Goal: Information Seeking & Learning: Learn about a topic

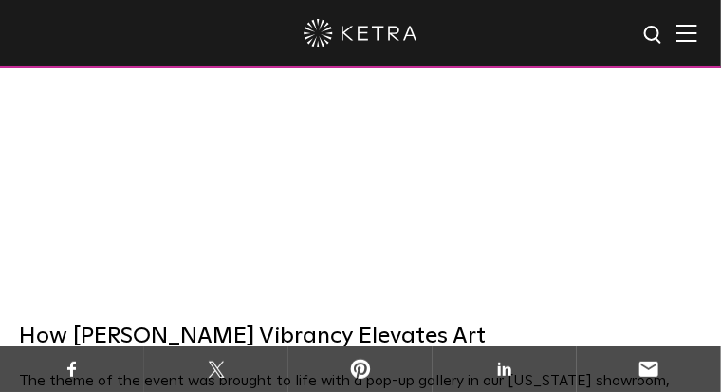
scroll to position [869, 0]
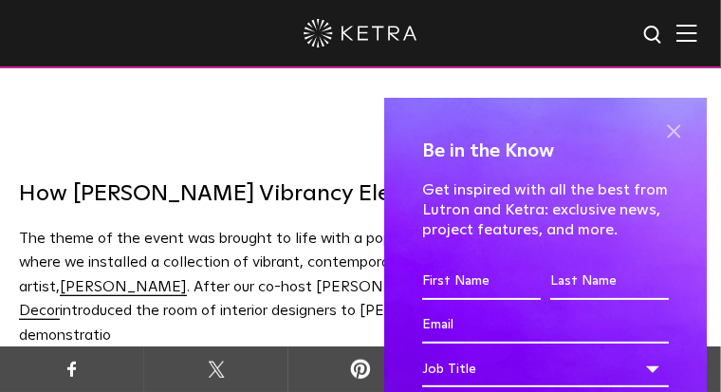
click at [666, 129] on span at bounding box center [673, 131] width 28 height 28
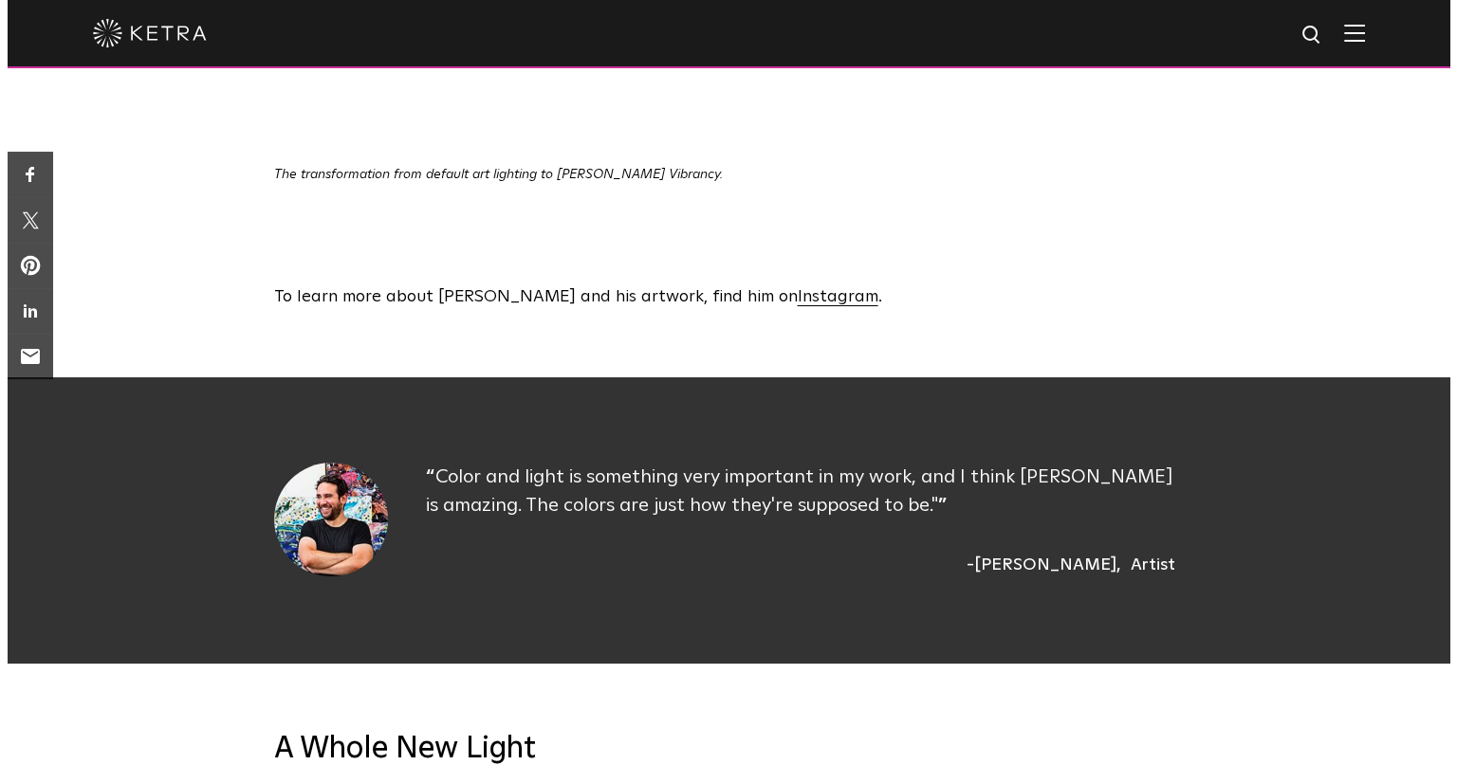
scroll to position [4110, 0]
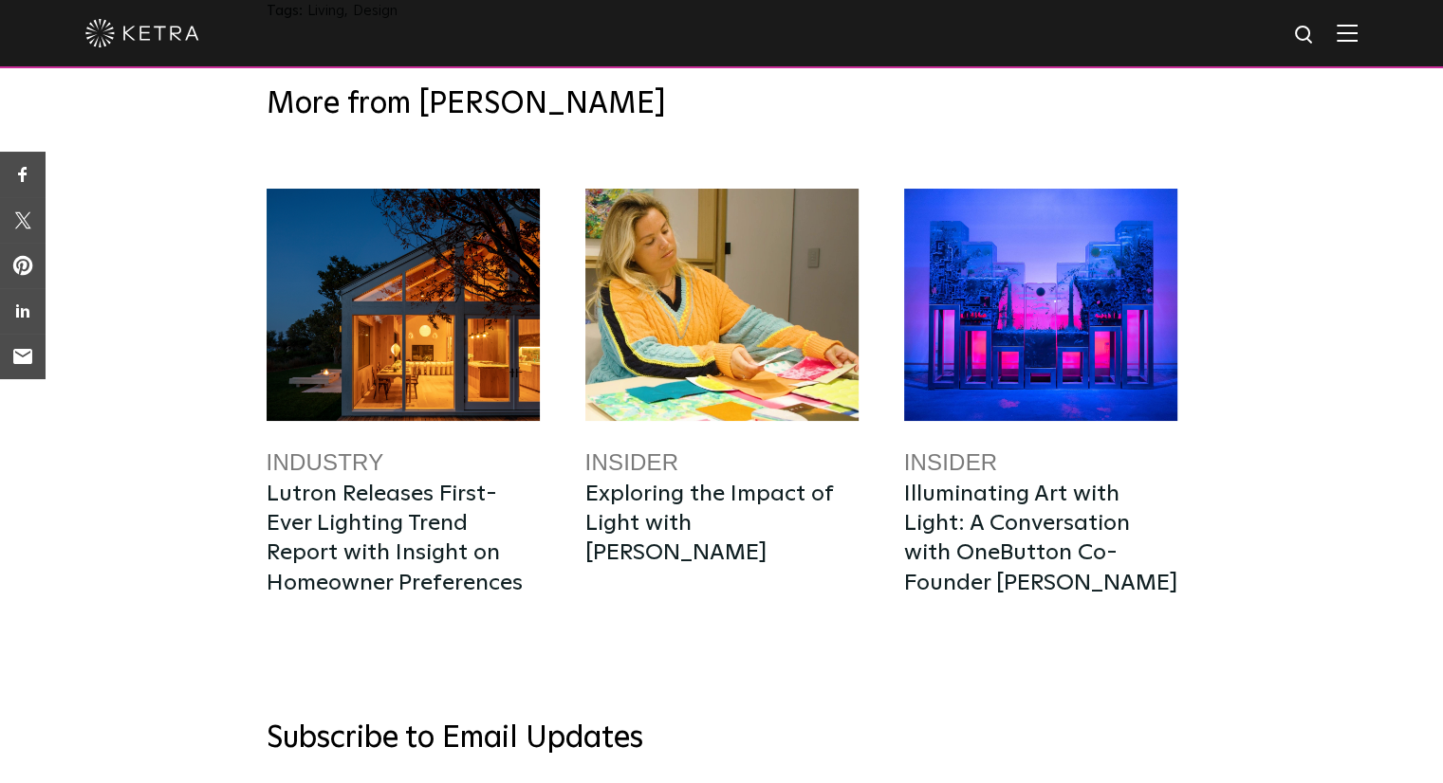
click at [720, 43] on span at bounding box center [1346, 33] width 21 height 19
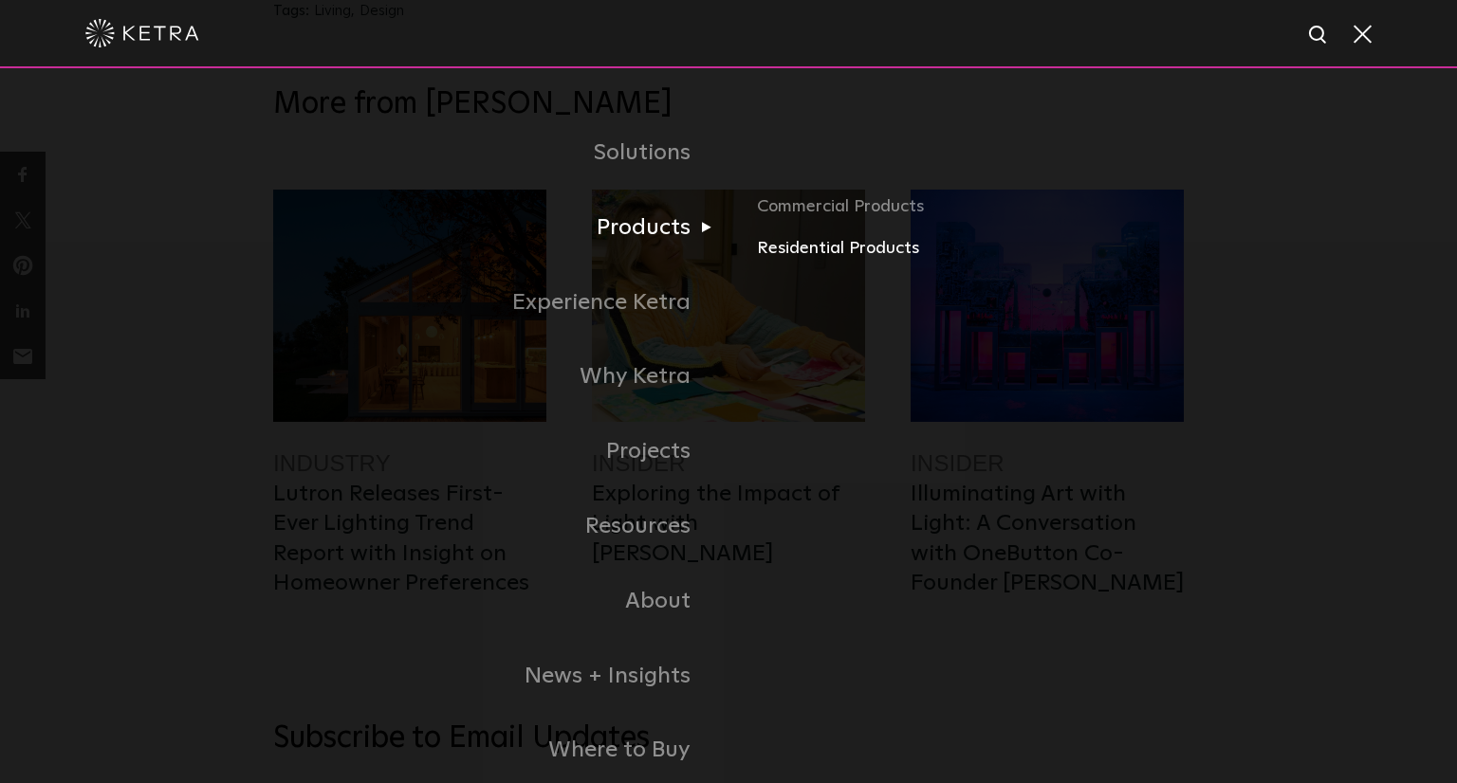
click at [720, 250] on link "Residential Products" at bounding box center [970, 249] width 427 height 28
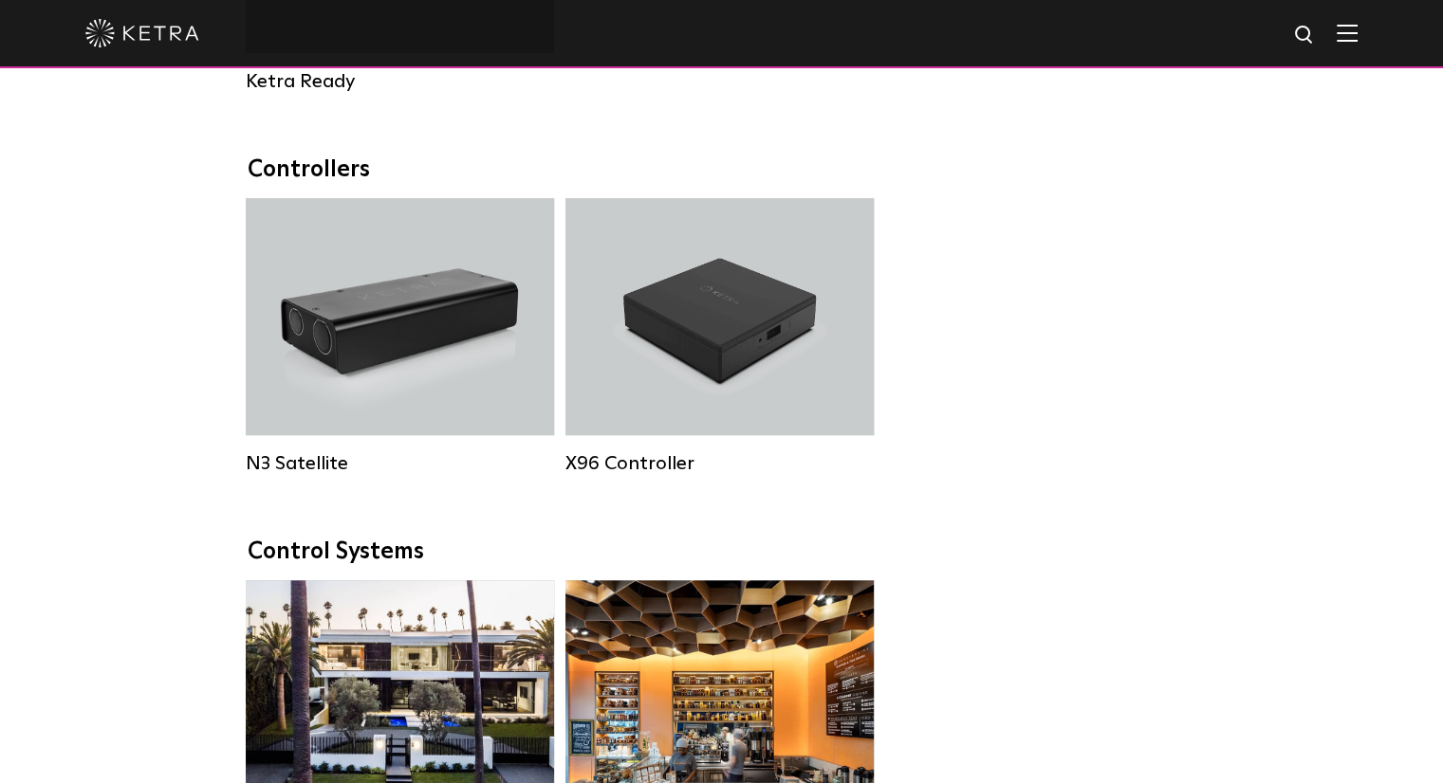
scroll to position [1580, 0]
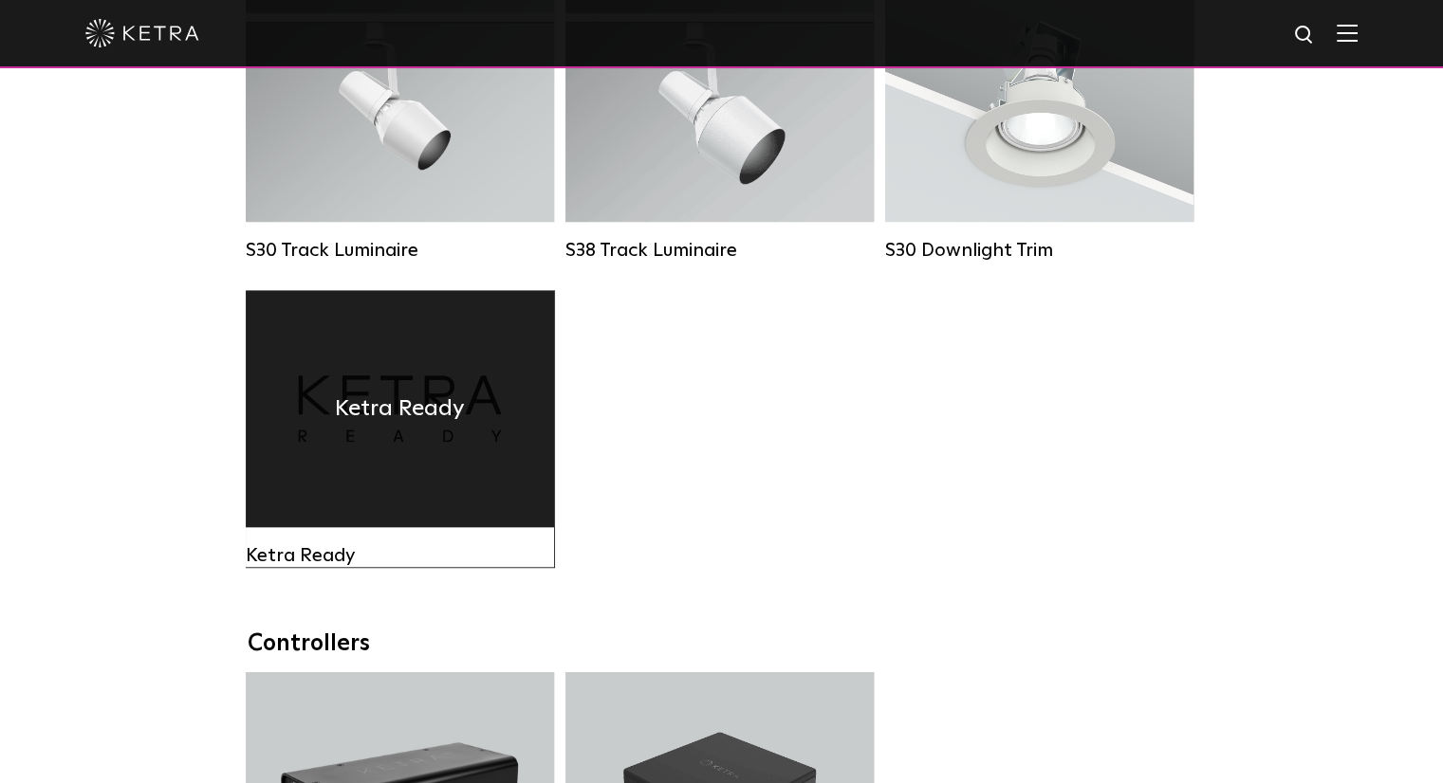
click at [434, 427] on h4 "Ketra Ready" at bounding box center [400, 409] width 130 height 36
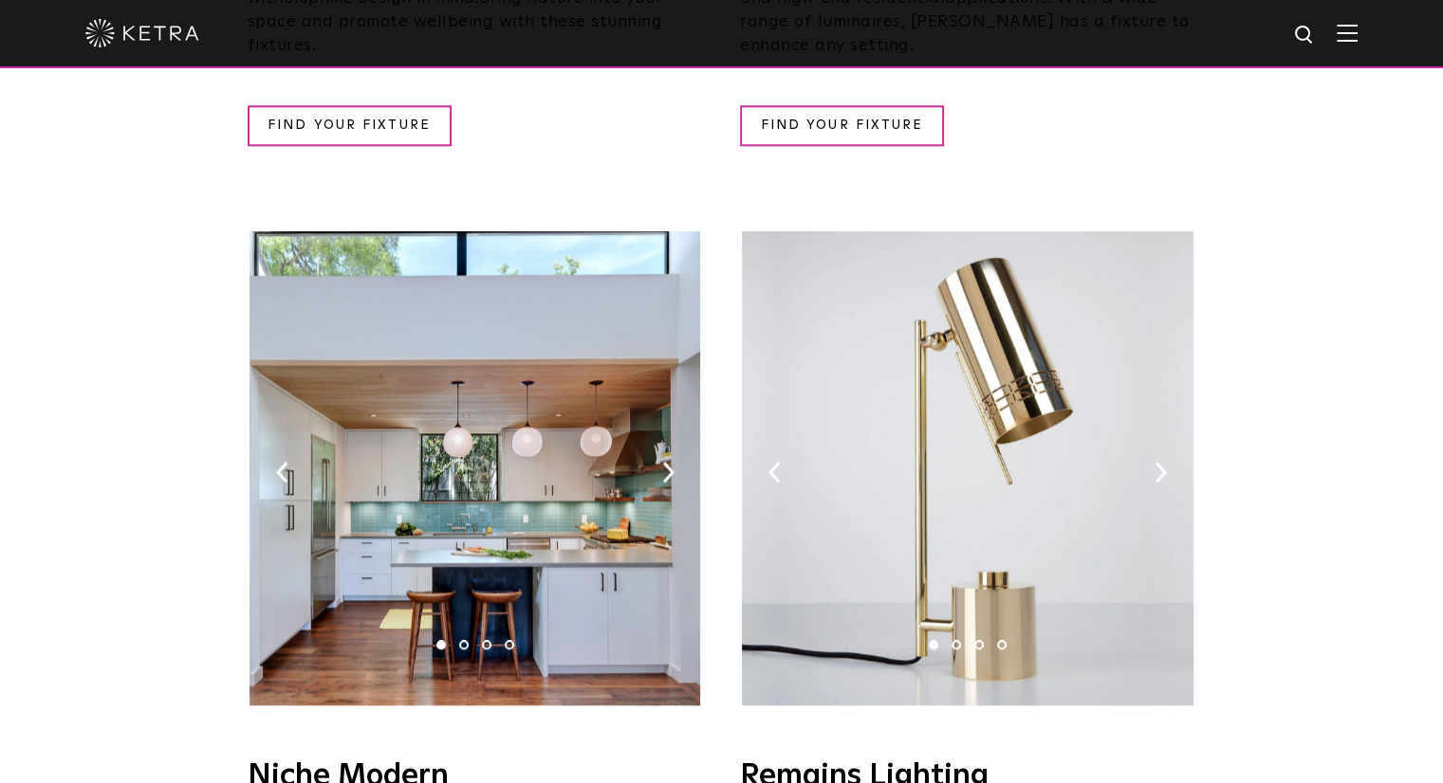
scroll to position [2055, 0]
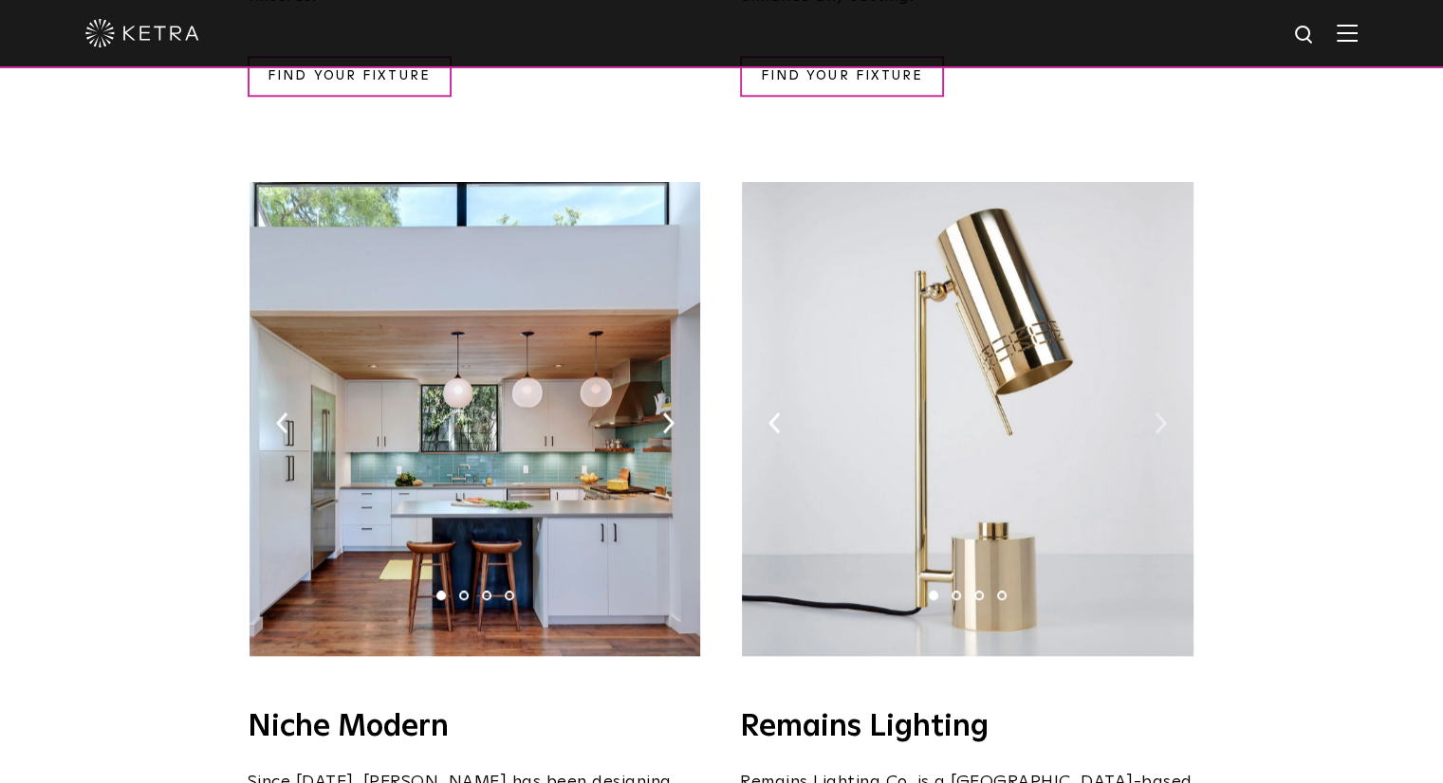
click at [1159, 413] on img at bounding box center [1160, 423] width 12 height 21
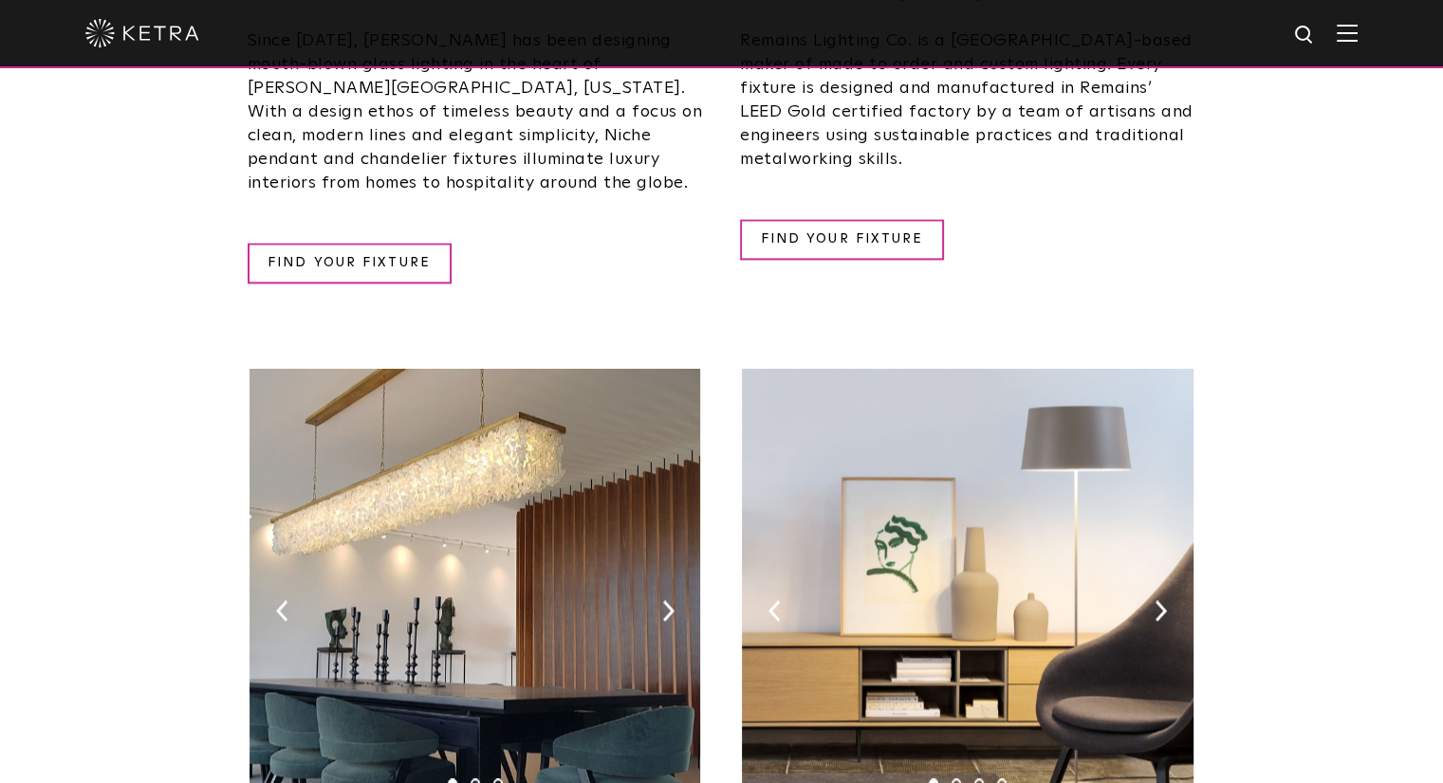
scroll to position [2846, 0]
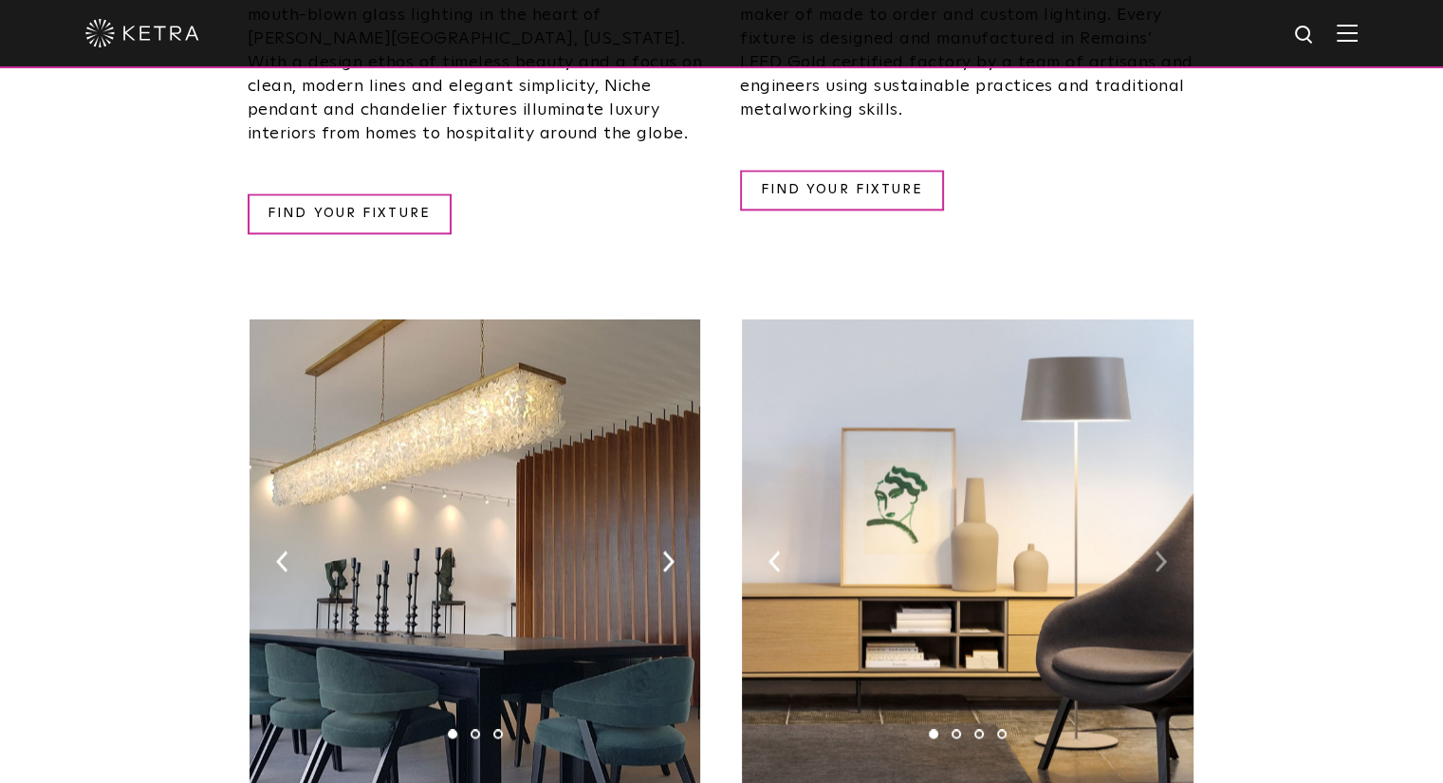
click at [1154, 551] on img at bounding box center [1160, 561] width 12 height 21
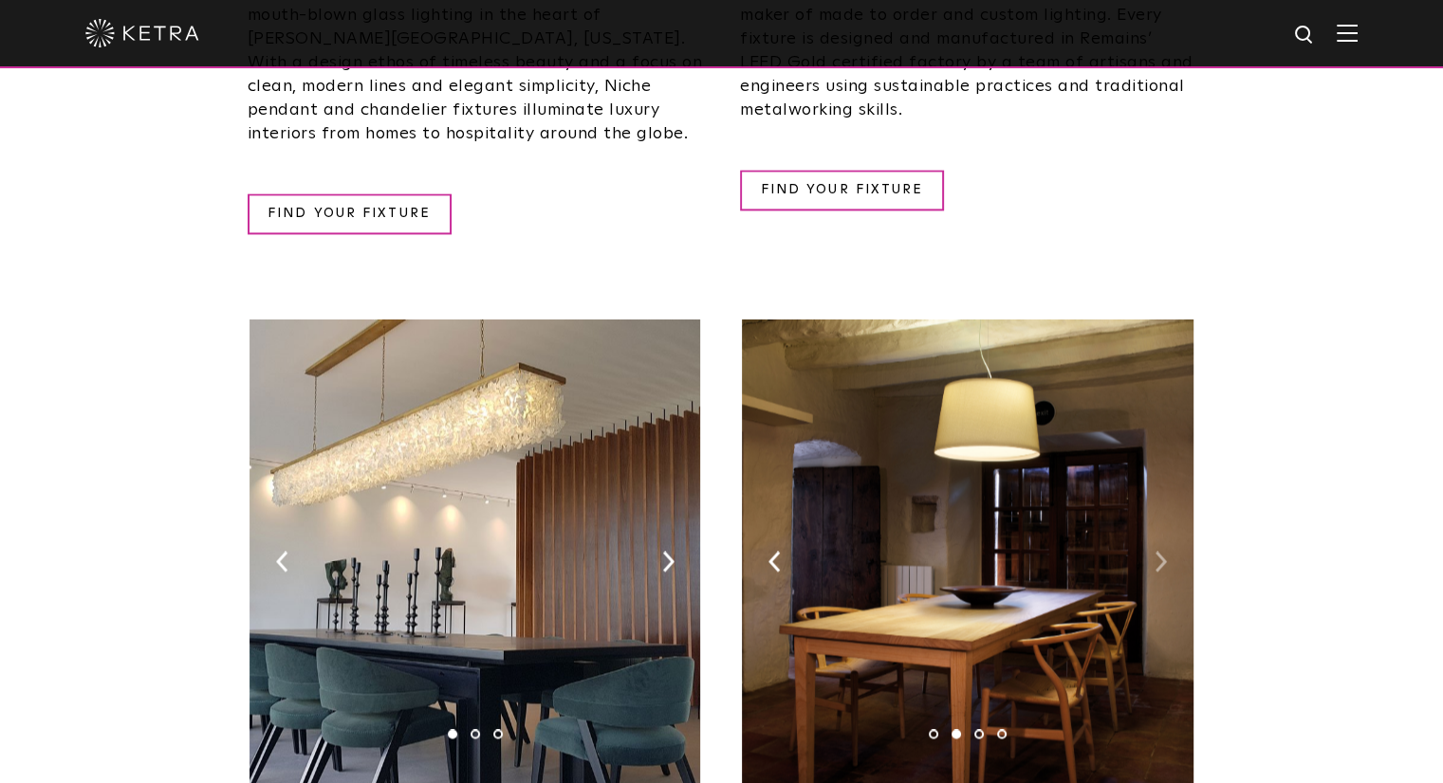
click at [1154, 551] on img at bounding box center [1160, 561] width 12 height 21
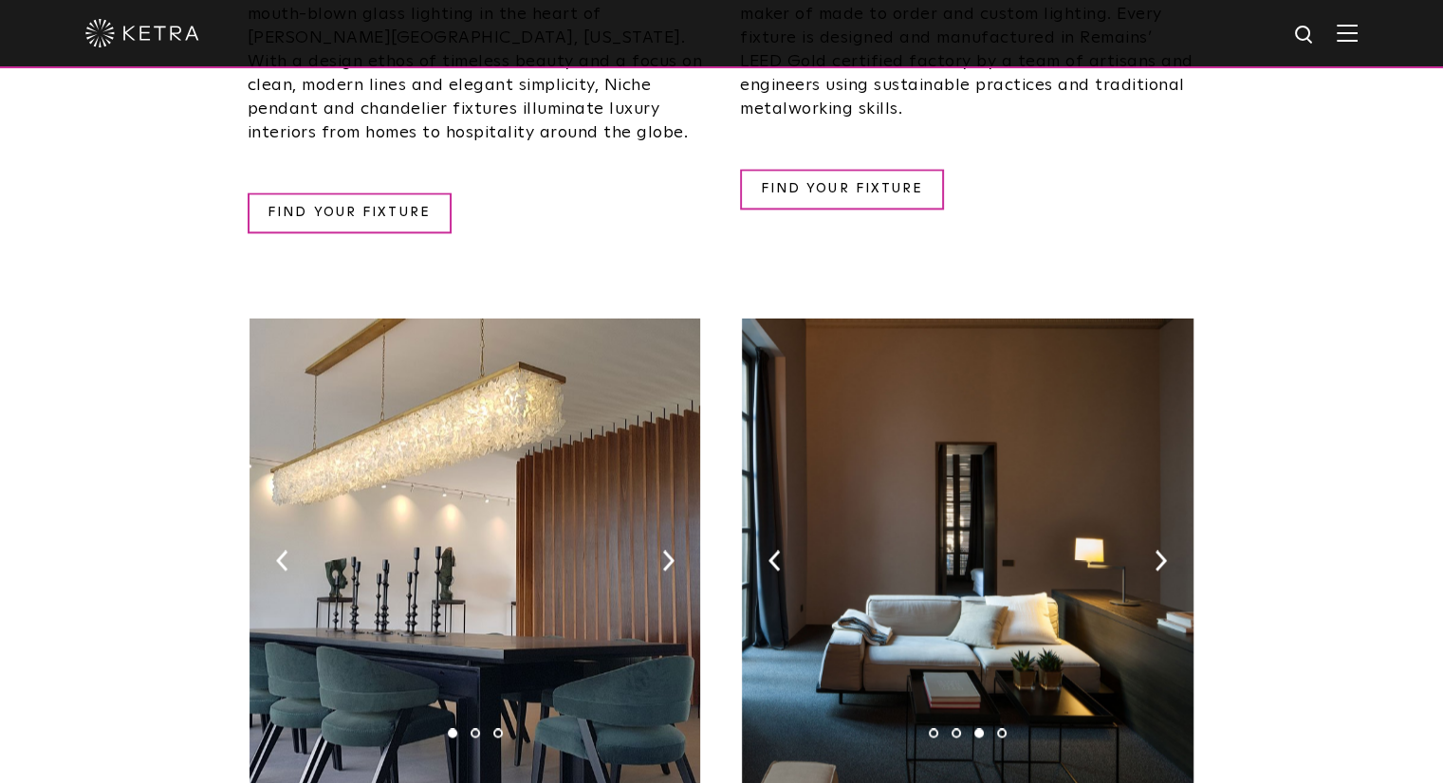
scroll to position [3003, 0]
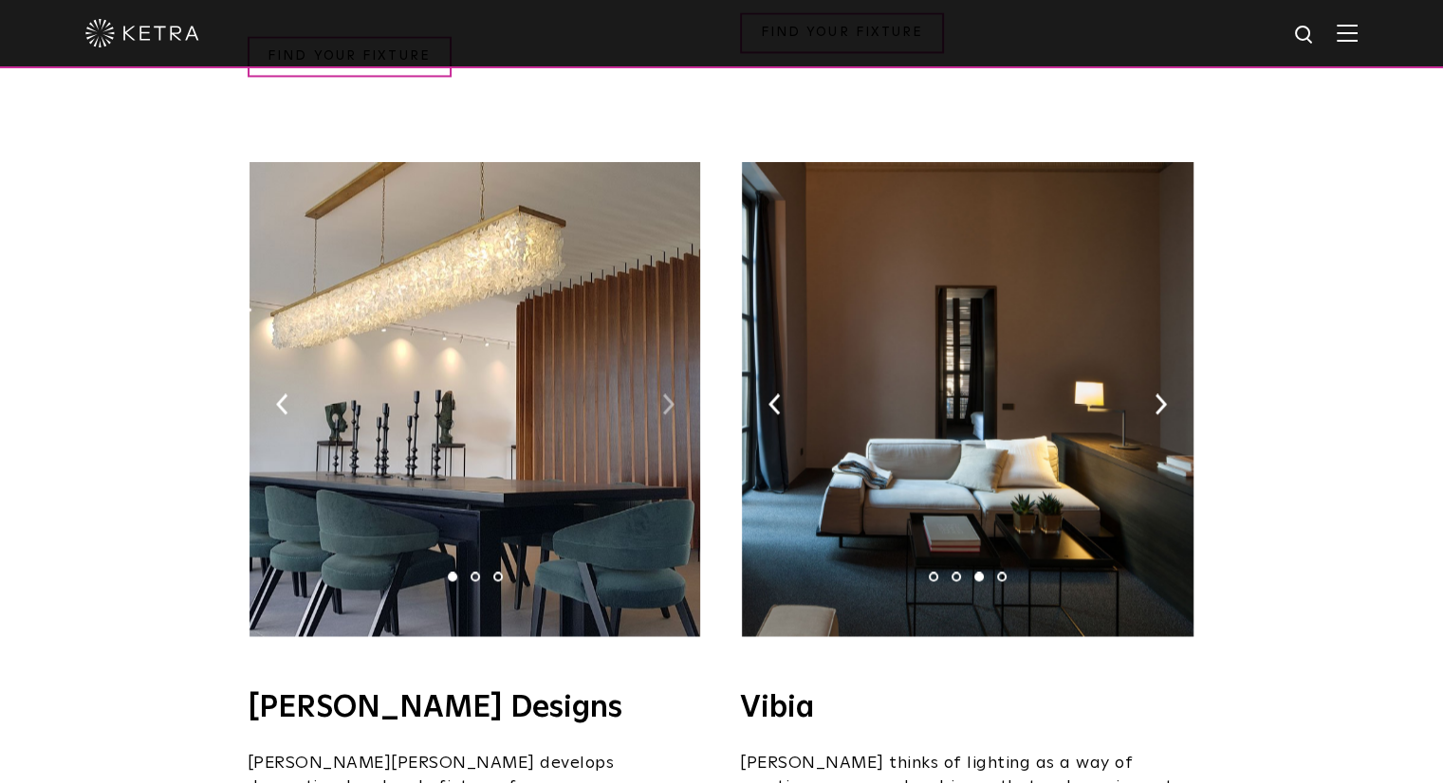
click at [664, 394] on img at bounding box center [668, 404] width 12 height 21
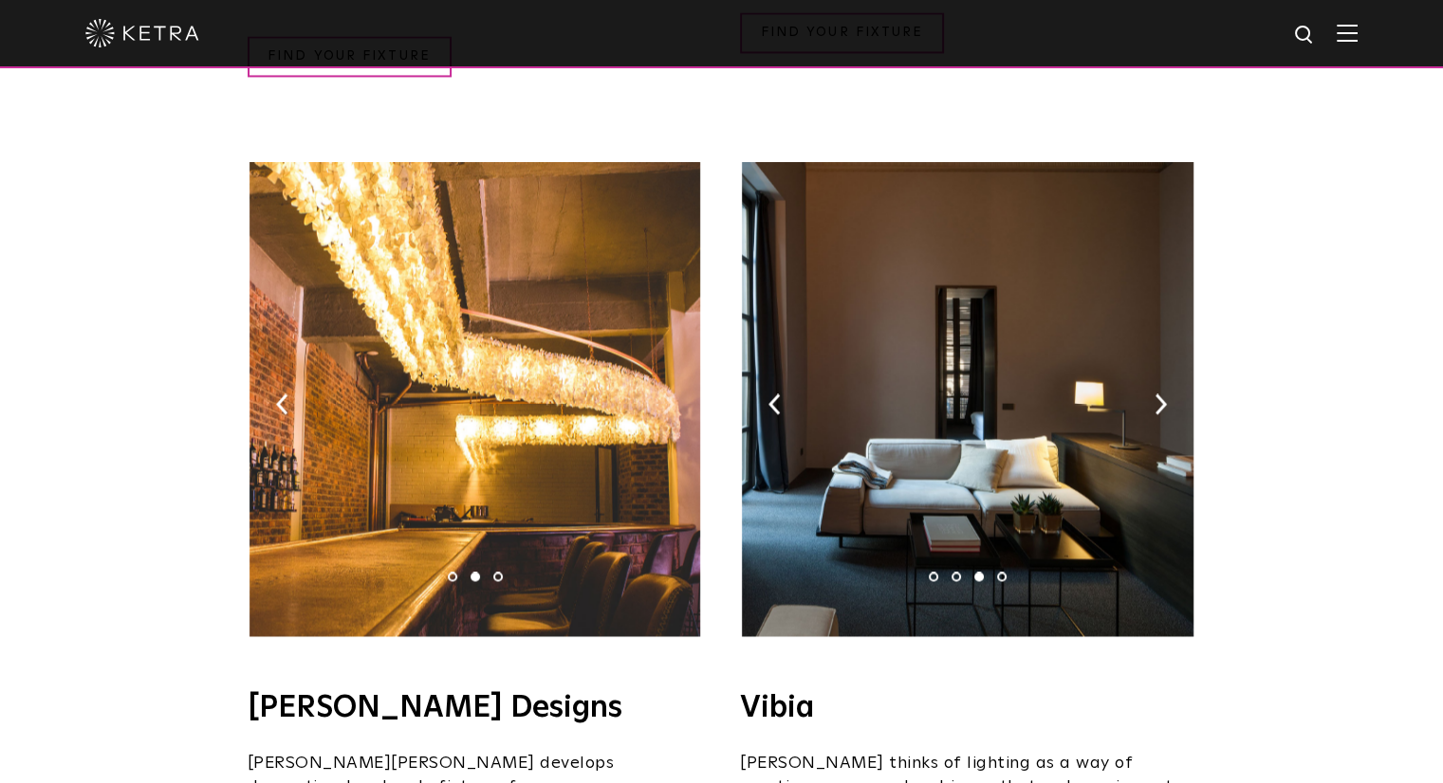
click at [664, 394] on img at bounding box center [668, 404] width 12 height 21
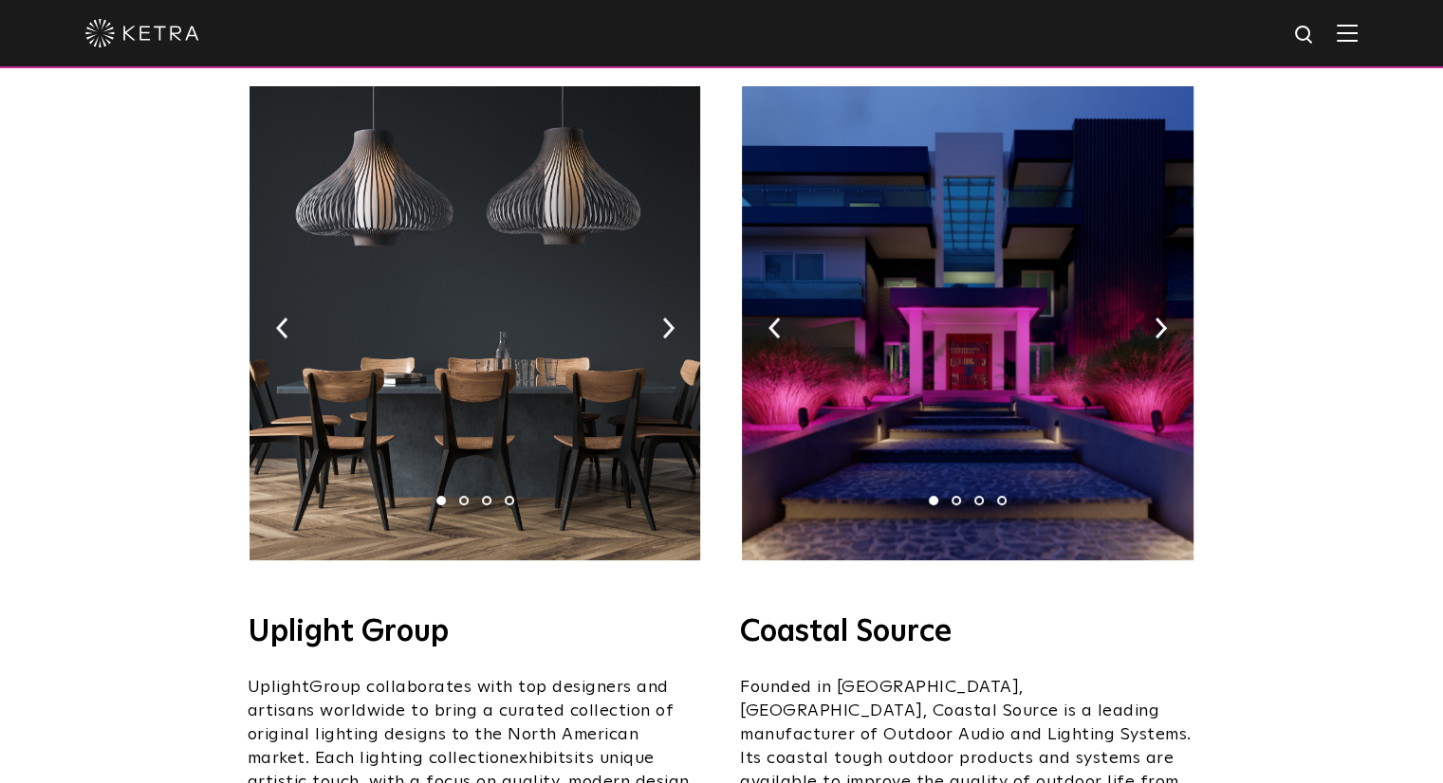
scroll to position [316, 0]
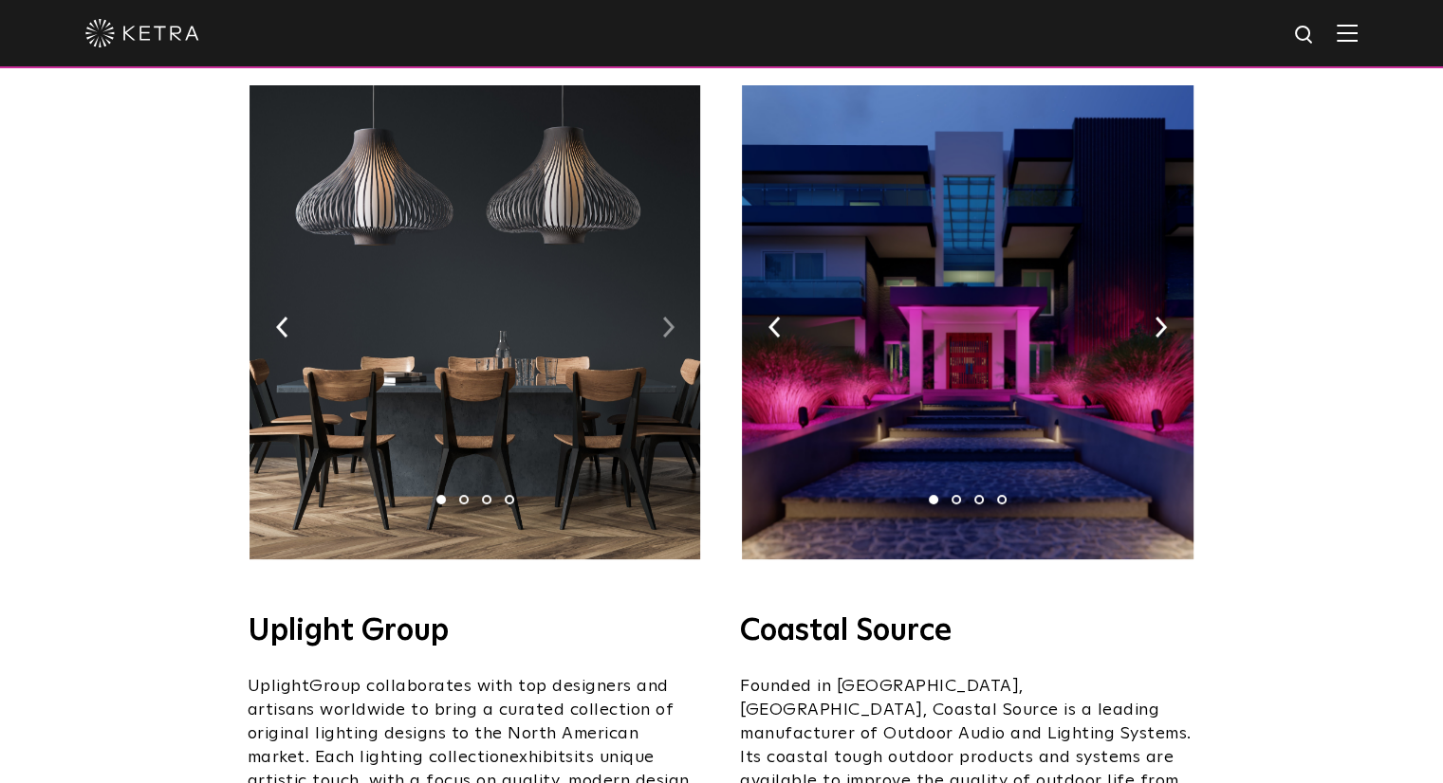
click at [662, 317] on img at bounding box center [668, 327] width 12 height 21
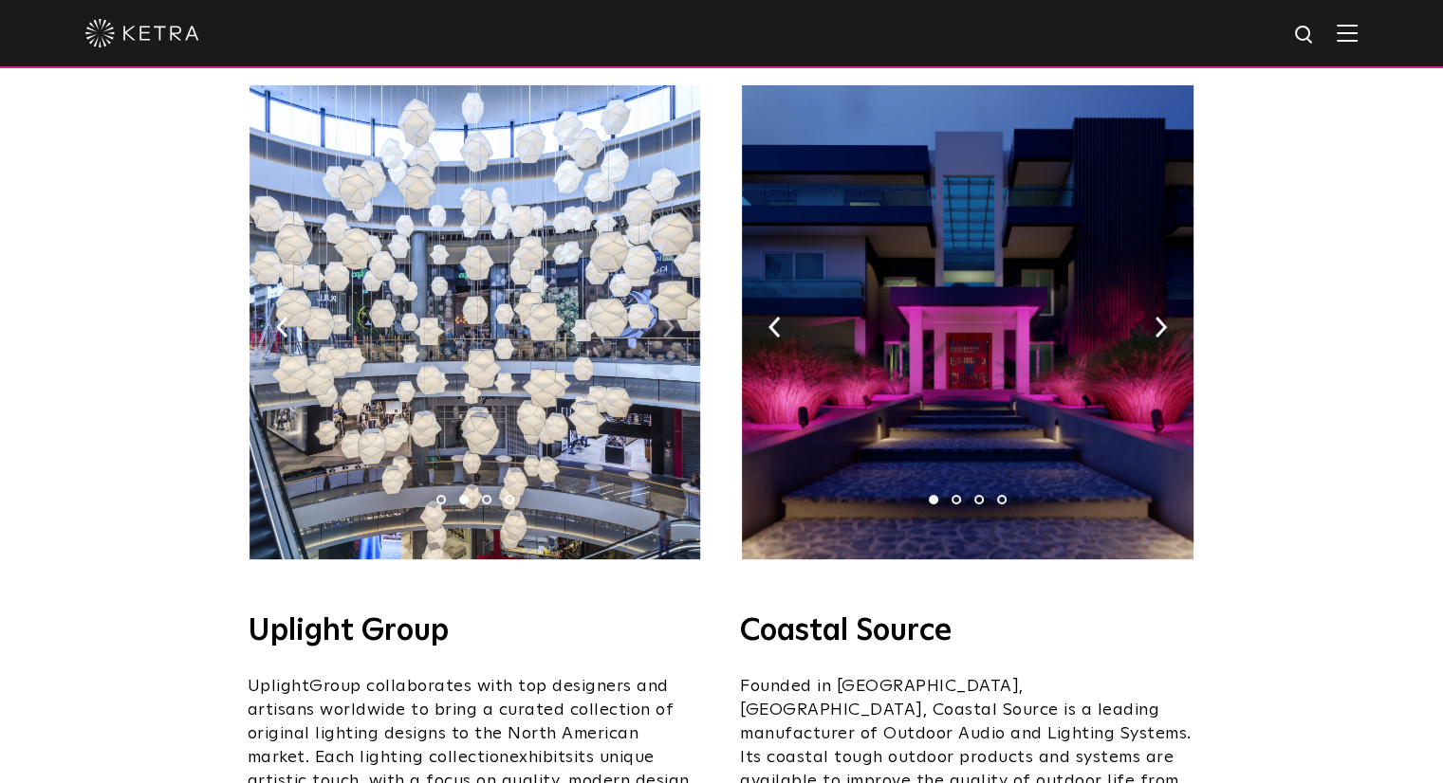
click at [662, 317] on img at bounding box center [668, 327] width 12 height 21
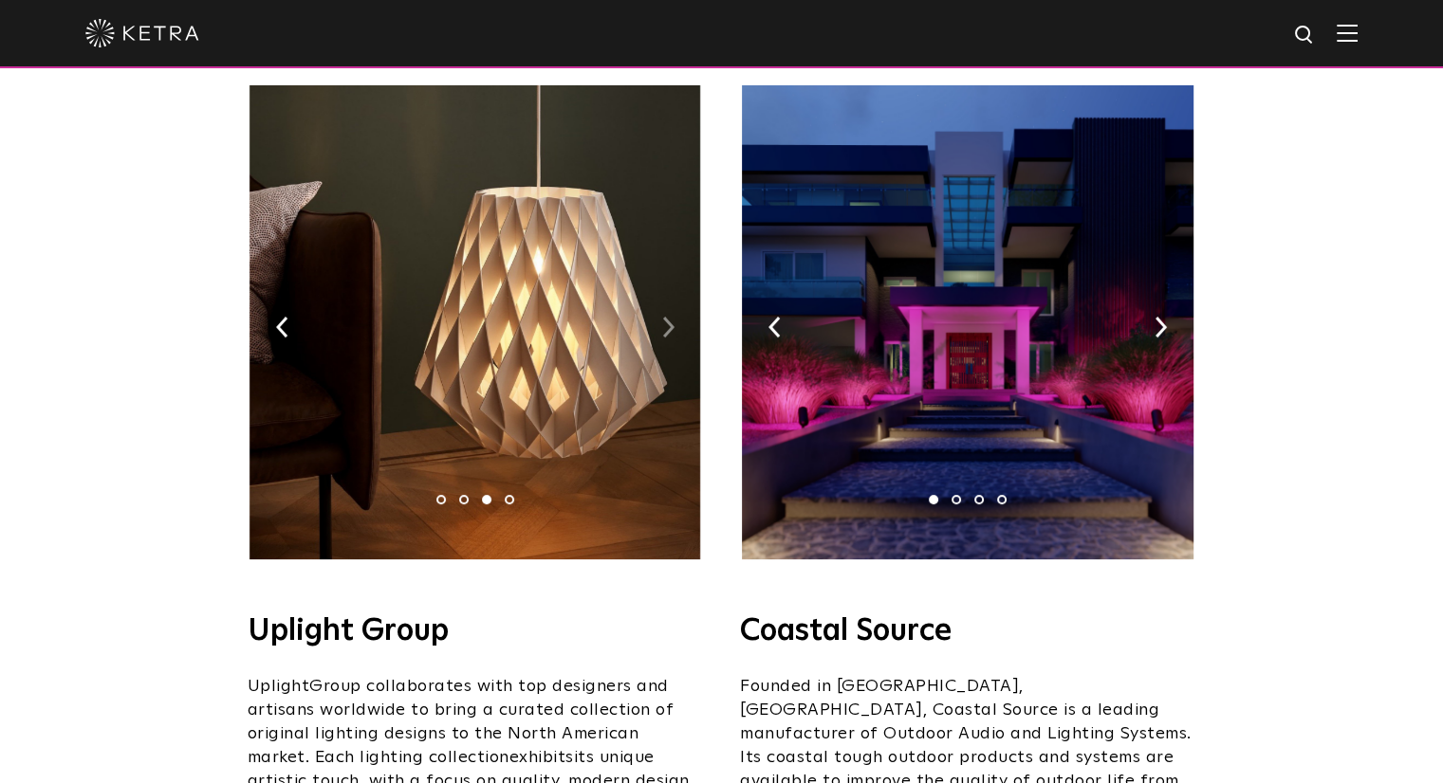
click at [662, 317] on img at bounding box center [668, 327] width 12 height 21
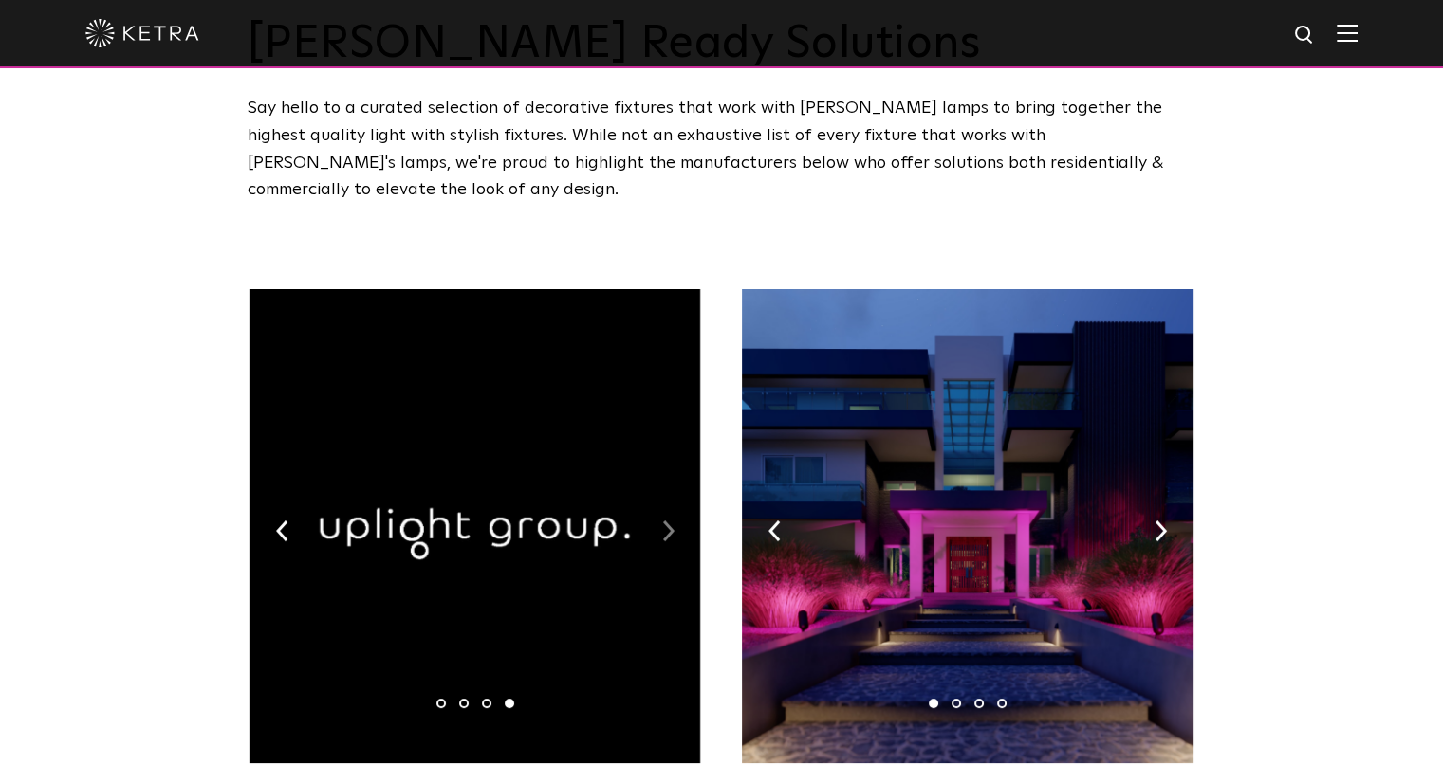
scroll to position [0, 0]
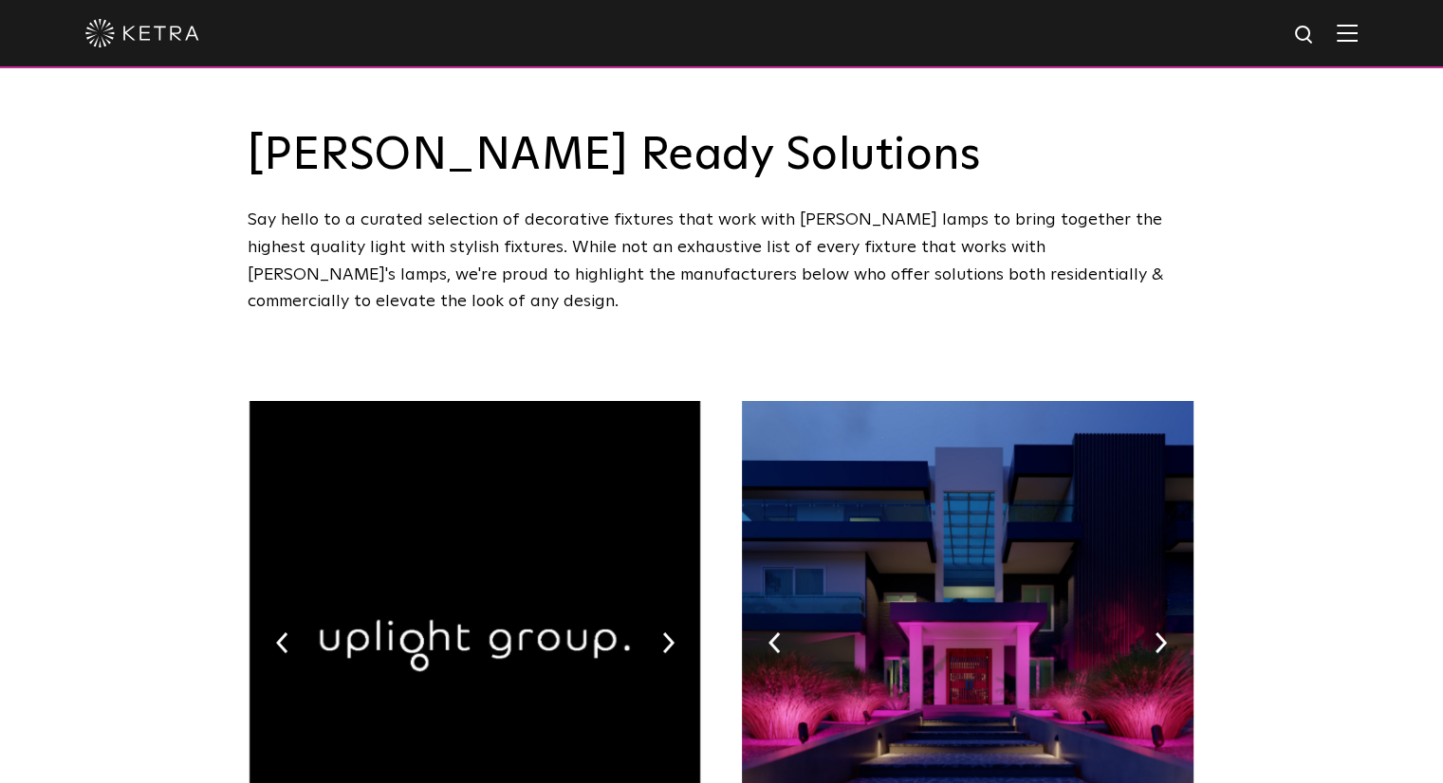
click at [148, 31] on img at bounding box center [142, 33] width 114 height 28
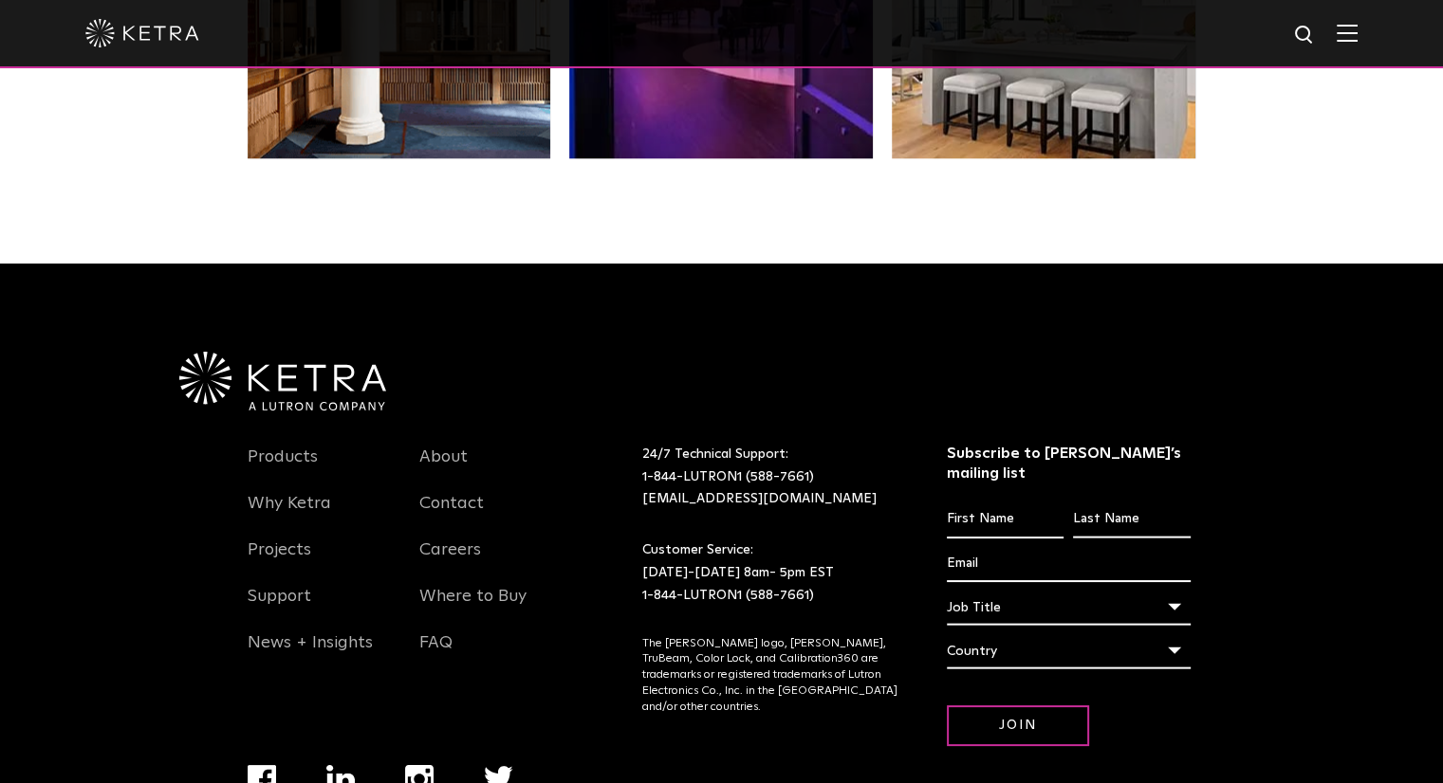
scroll to position [3987, 0]
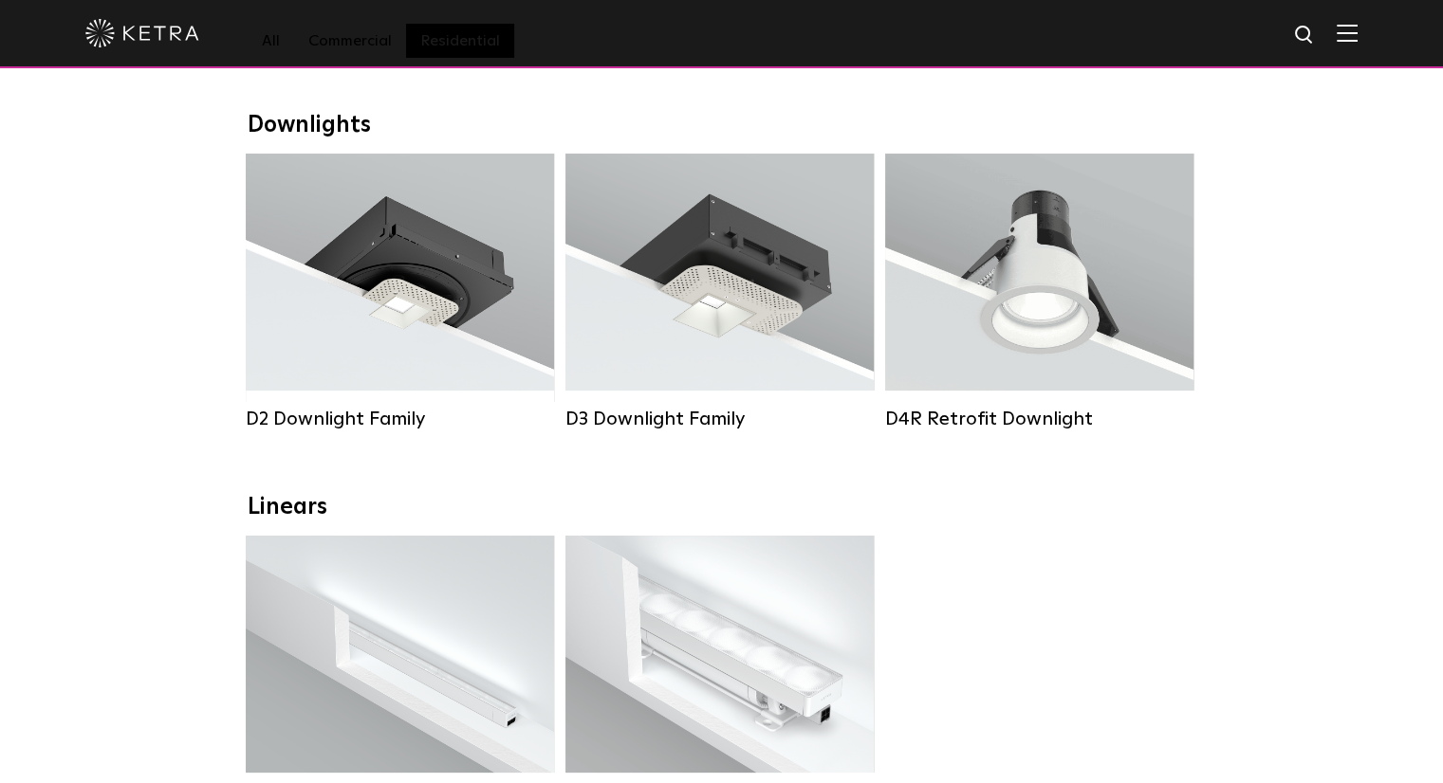
scroll to position [632, 0]
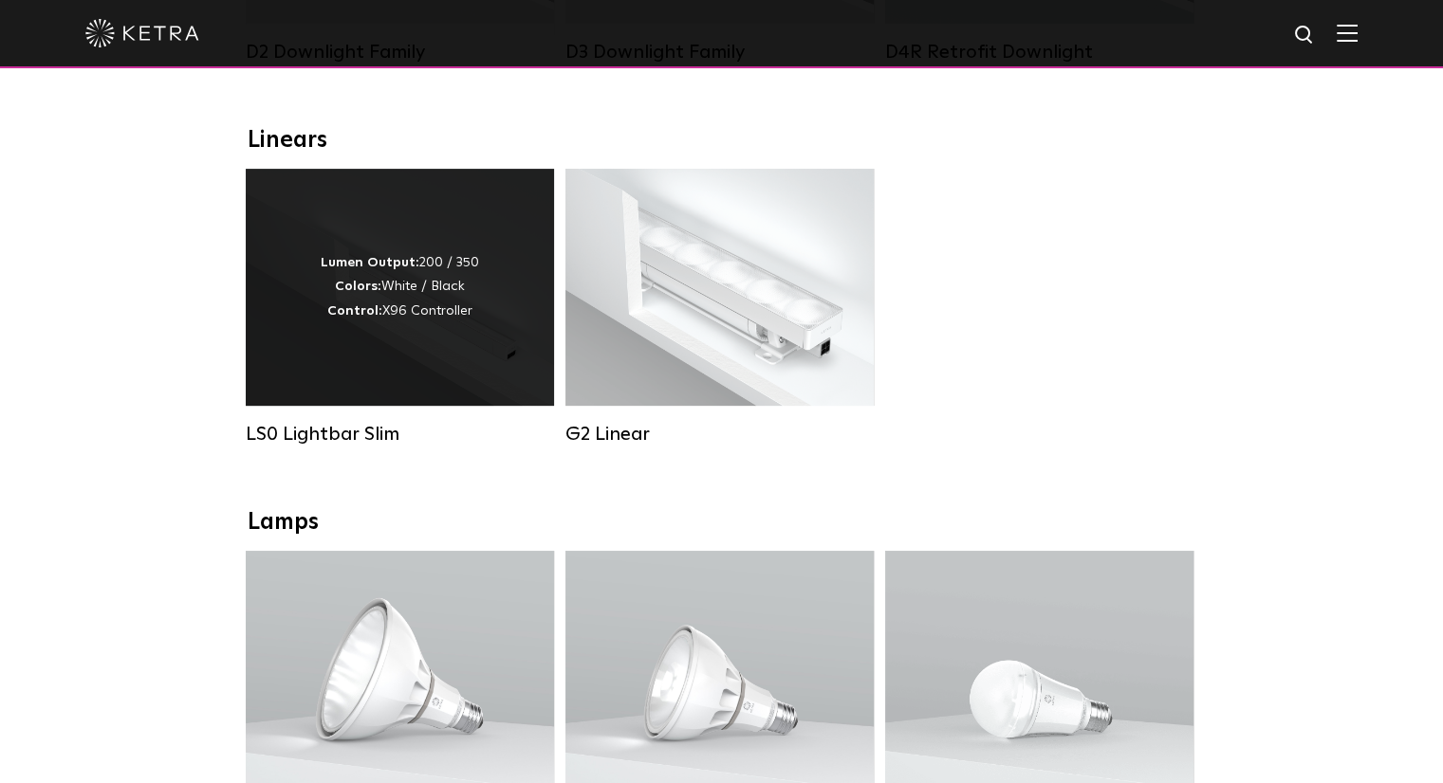
click at [312, 315] on div "Lumen Output: 200 / 350 Colors: White / Black Control: X96 Controller" at bounding box center [400, 287] width 308 height 237
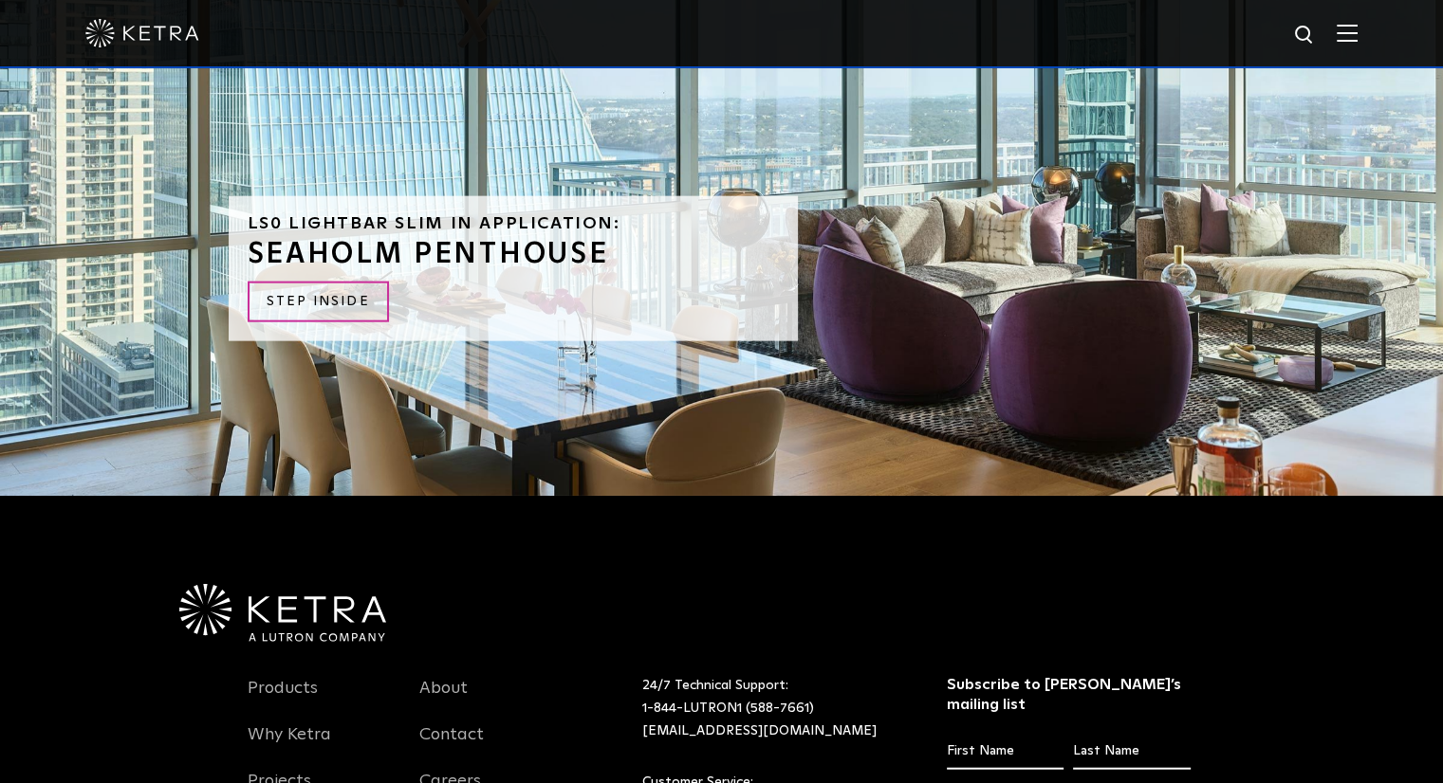
scroll to position [4070, 0]
